Goal: Task Accomplishment & Management: Manage account settings

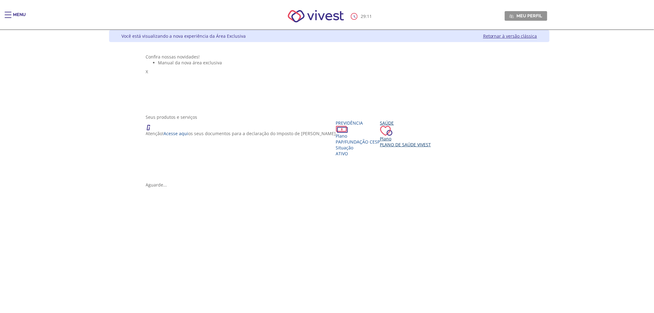
click at [380, 147] on div "Saúde Plano Plano de Saúde VIVEST" at bounding box center [405, 134] width 51 height 28
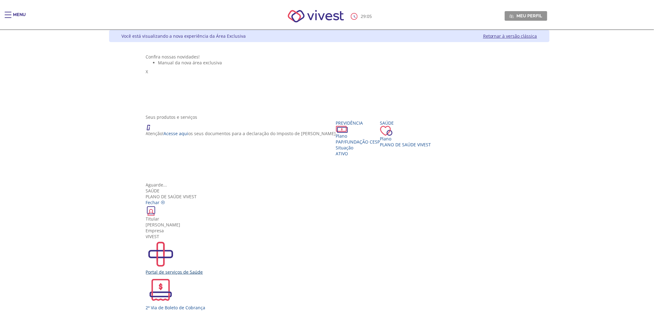
scroll to position [11, 0]
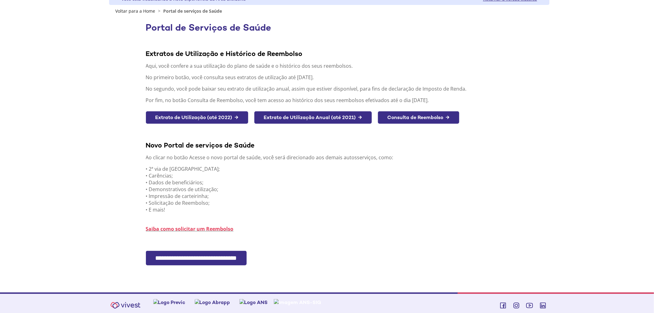
scroll to position [2, 0]
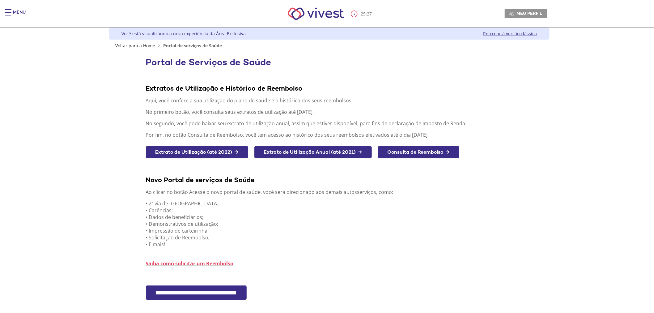
drag, startPoint x: 227, startPoint y: 289, endPoint x: 200, endPoint y: 291, distance: 27.0
click at [200, 291] on input "**********" at bounding box center [196, 292] width 101 height 15
click at [7, 10] on div "Main header" at bounding box center [8, 15] width 7 height 12
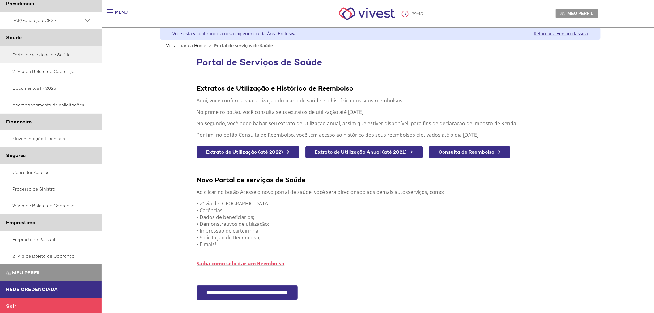
scroll to position [38, 0]
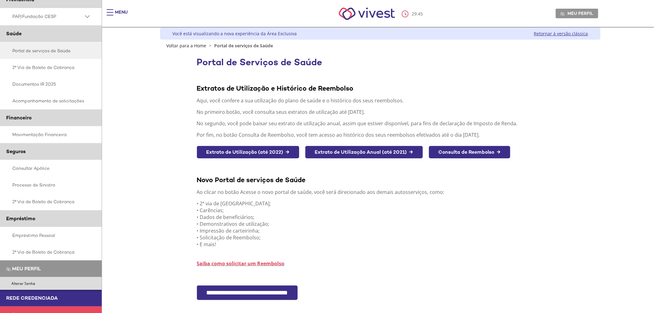
click at [30, 270] on span "Meu perfil" at bounding box center [26, 268] width 29 height 6
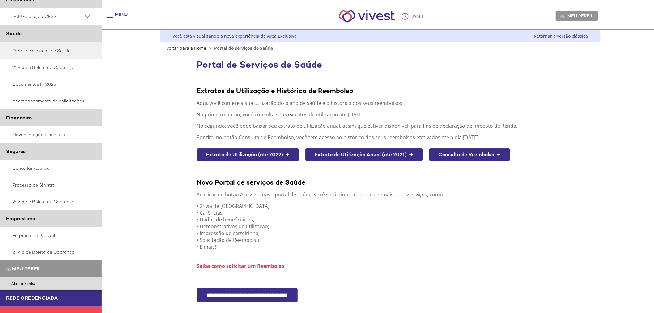
click at [33, 271] on span "Meu perfil" at bounding box center [26, 268] width 29 height 6
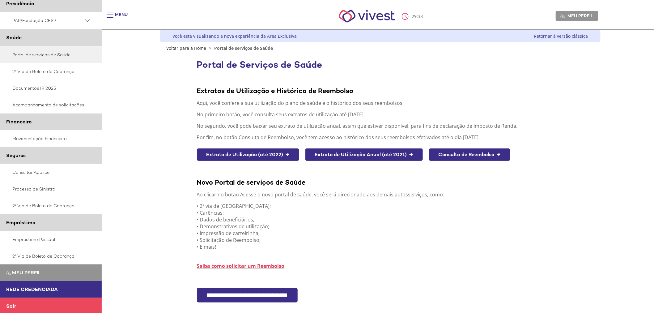
scroll to position [38, 0]
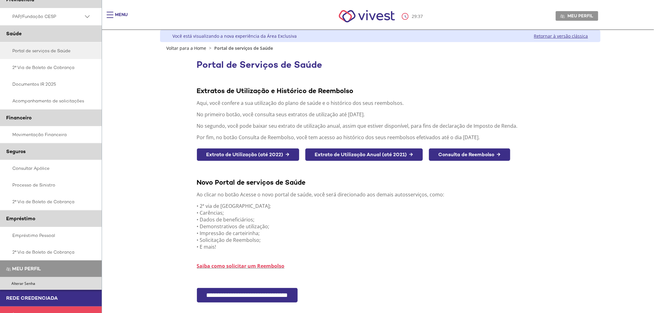
click at [29, 286] on link "Alterar Senha" at bounding box center [56, 283] width 92 height 9
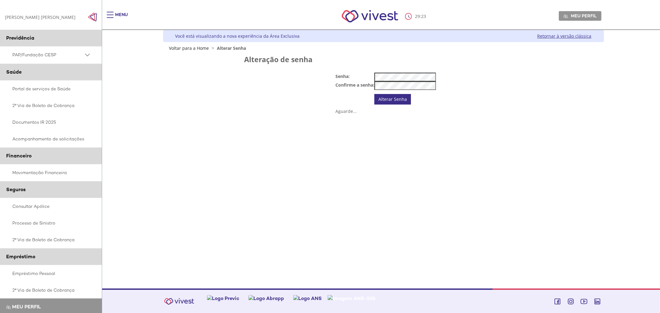
scroll to position [38, 0]
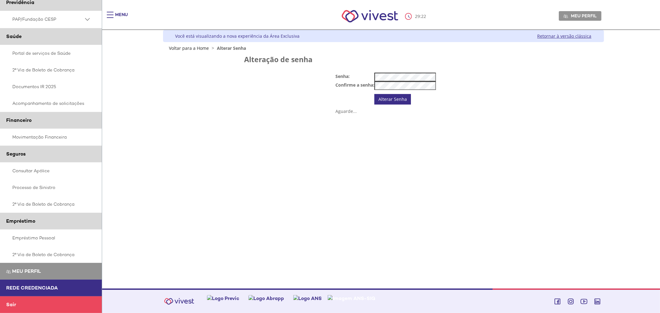
click at [110, 12] on span "Main header" at bounding box center [110, 12] width 7 height 1
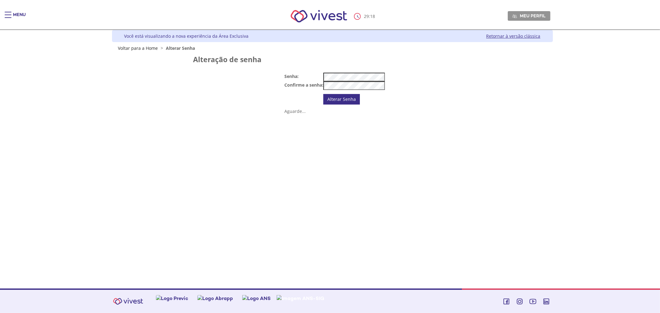
click at [14, 16] on div "Menu" at bounding box center [19, 18] width 13 height 12
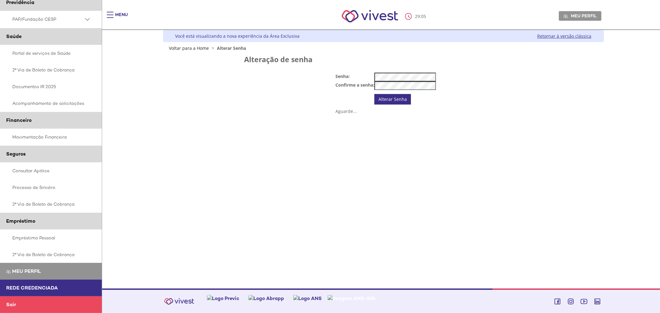
scroll to position [0, 0]
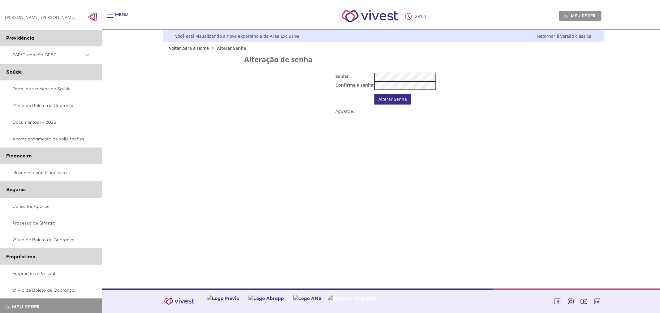
click at [30, 54] on span "PAP/Fundação CESP" at bounding box center [47, 55] width 71 height 8
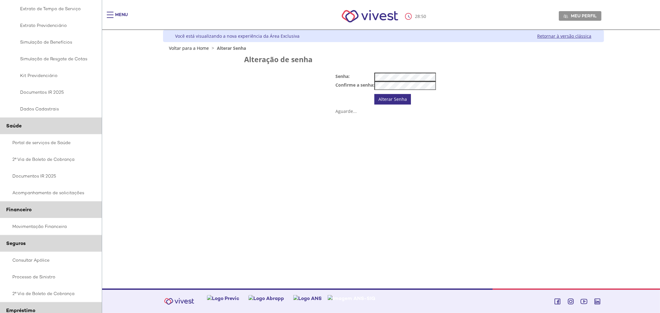
scroll to position [172, 0]
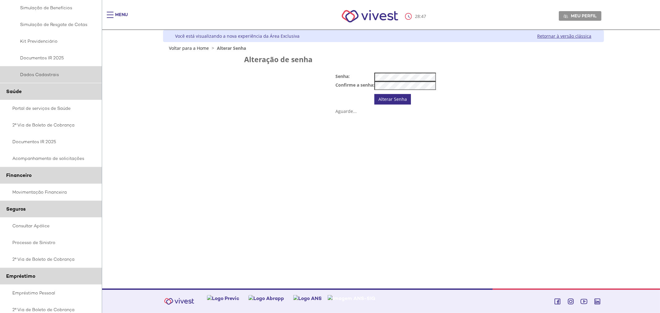
click at [51, 76] on span "Dados Cadastrais" at bounding box center [49, 74] width 75 height 7
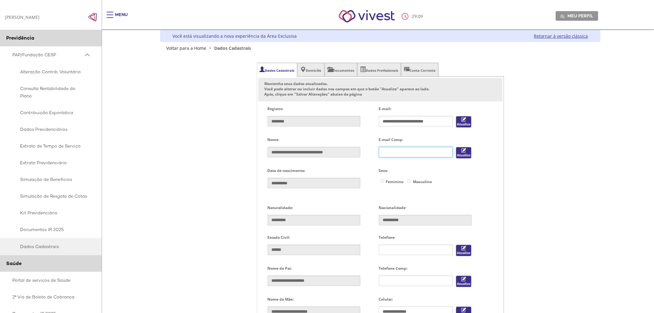
click at [400, 153] on input "Vivest" at bounding box center [416, 152] width 74 height 11
click at [382, 148] on input "Vivest" at bounding box center [416, 152] width 74 height 11
type input "**********"
click at [462, 153] on button "Vivest" at bounding box center [464, 153] width 16 height 12
click at [462, 149] on button "Vivest" at bounding box center [464, 153] width 16 height 12
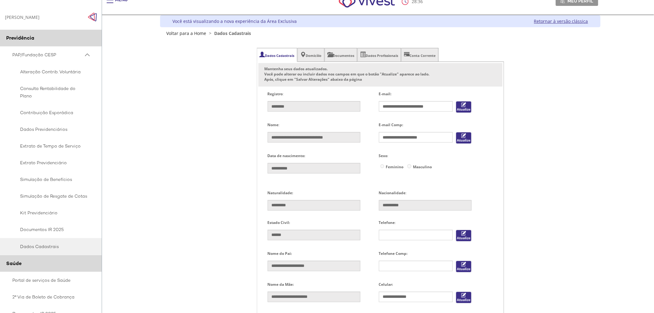
scroll to position [118, 0]
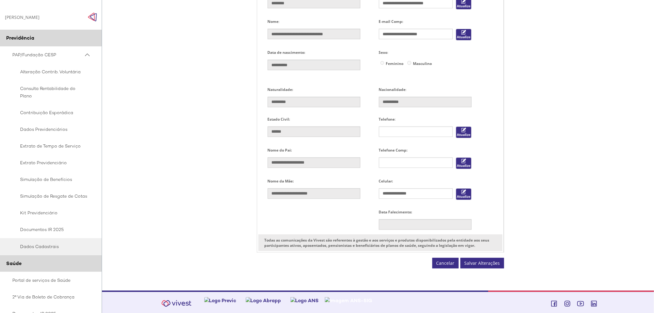
click at [483, 264] on button "Salvar Alterações" at bounding box center [483, 263] width 44 height 11
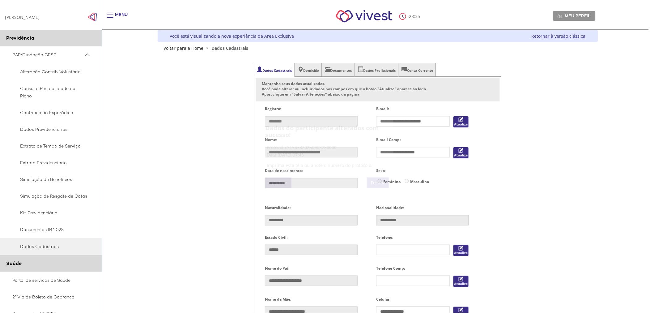
scroll to position [0, 0]
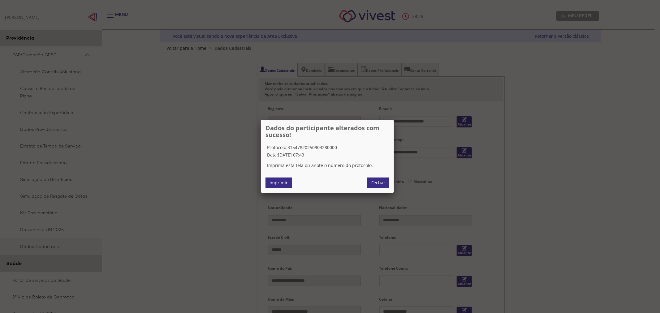
click at [373, 183] on link "Fechar" at bounding box center [378, 182] width 22 height 11
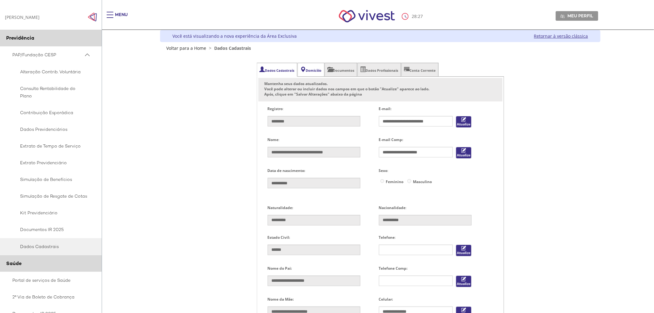
click at [306, 68] on span "Vivest" at bounding box center [304, 69] width 6 height 6
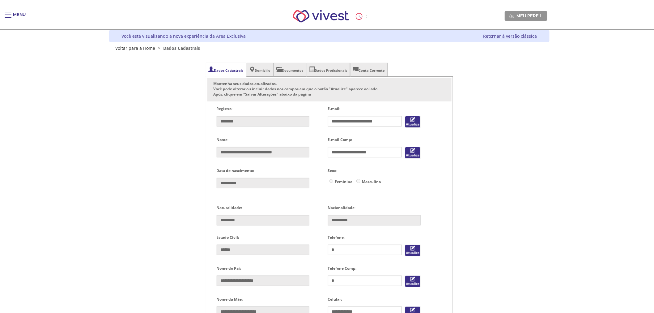
type input "**********"
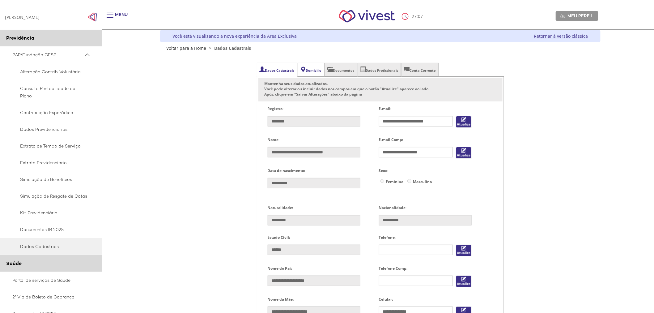
click at [306, 68] on span "Vivest" at bounding box center [304, 69] width 6 height 6
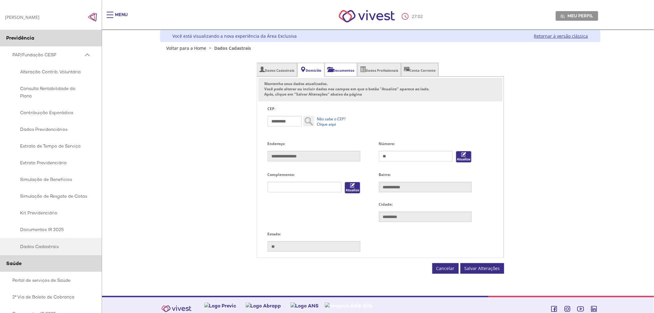
click at [340, 69] on li "Documentos" at bounding box center [341, 70] width 32 height 14
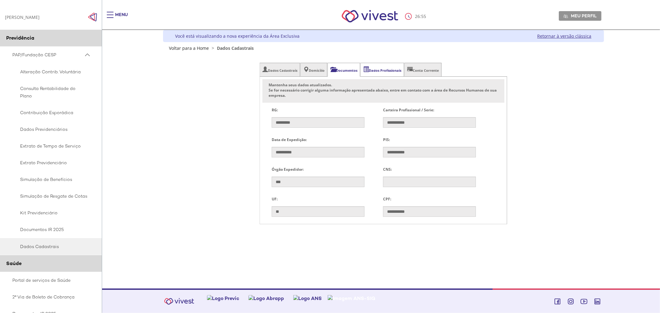
click at [375, 74] on li "Dados Profissionais" at bounding box center [382, 70] width 44 height 14
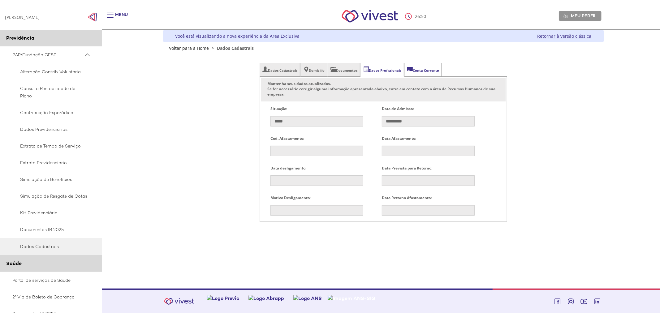
click at [425, 69] on li "Conta Corrente" at bounding box center [422, 70] width 37 height 14
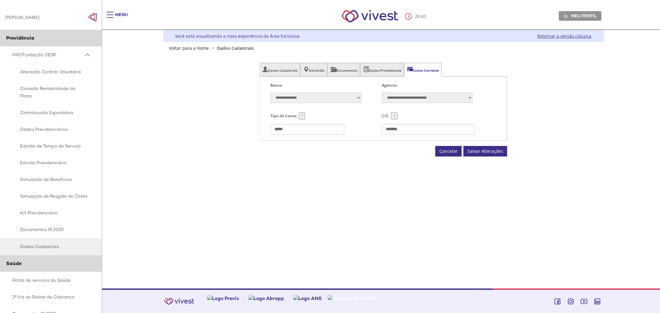
click at [301, 97] on select "**********" at bounding box center [315, 97] width 91 height 11
click at [278, 73] on li "Dados Cadastrais" at bounding box center [279, 70] width 41 height 14
